Goal: Task Accomplishment & Management: Use online tool/utility

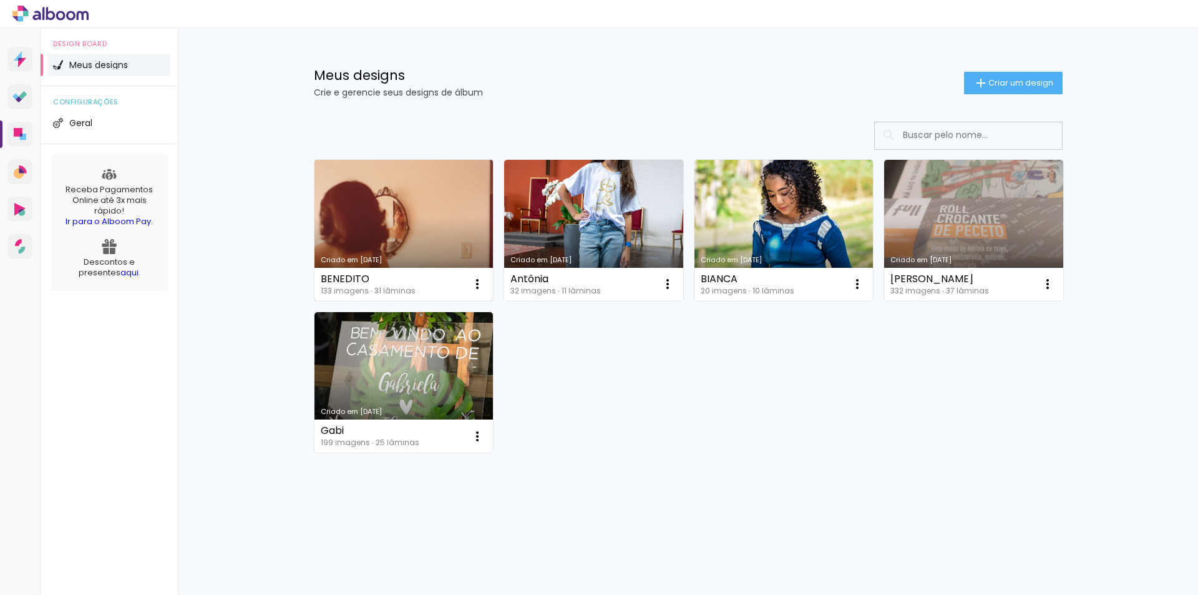
click at [418, 208] on link "Criado em [DATE]" at bounding box center [403, 230] width 179 height 141
